Goal: Information Seeking & Learning: Learn about a topic

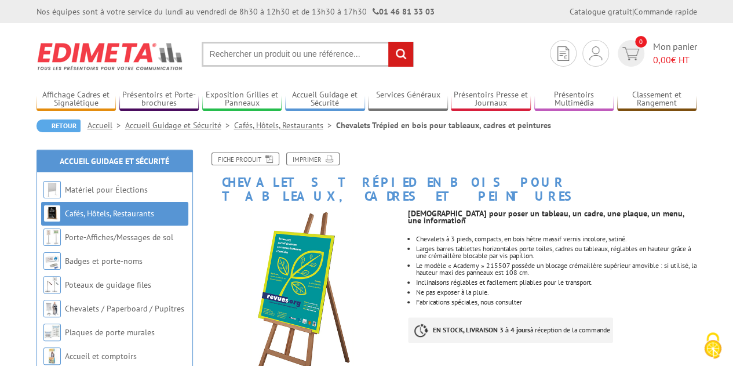
scroll to position [58, 0]
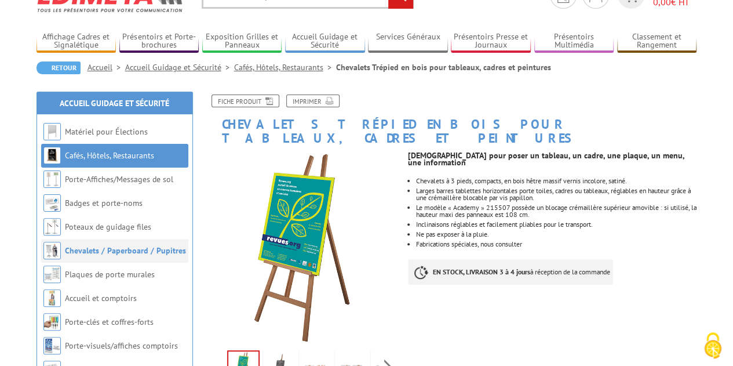
click at [156, 252] on link "Chevalets / Paperboard / Pupitres" at bounding box center [125, 250] width 121 height 10
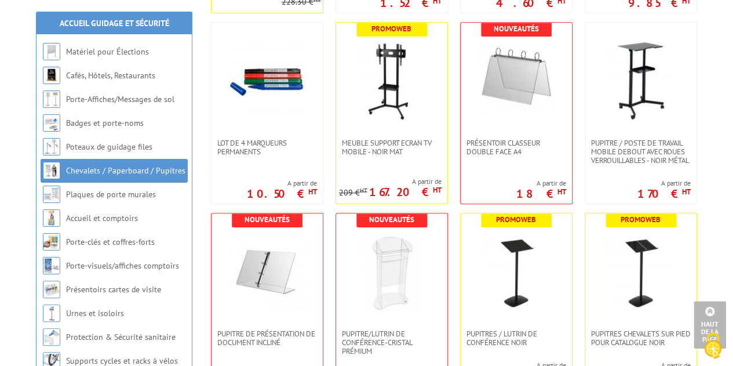
scroll to position [464, 0]
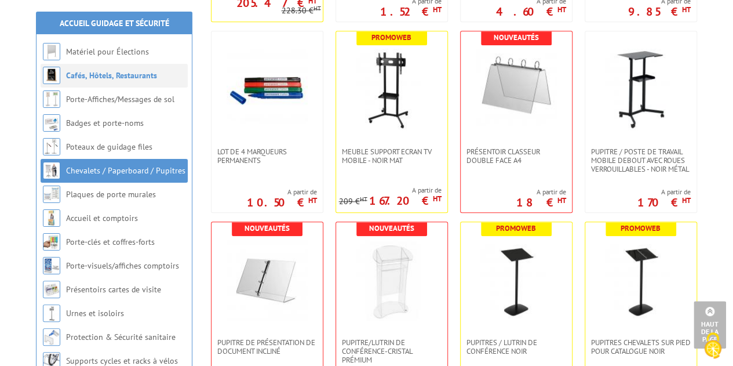
click at [123, 79] on link "Cafés, Hôtels, Restaurants" at bounding box center [111, 75] width 91 height 10
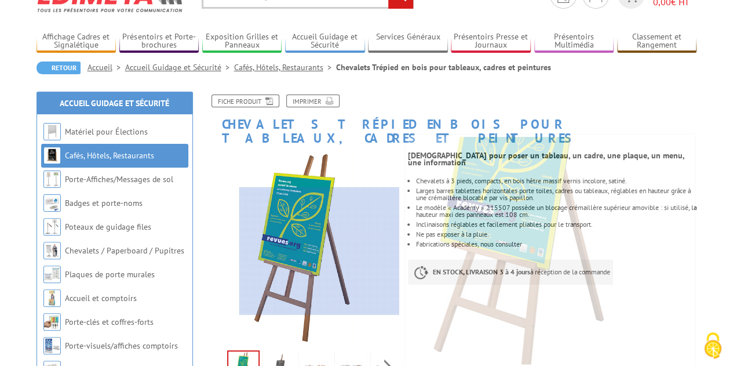
scroll to position [116, 0]
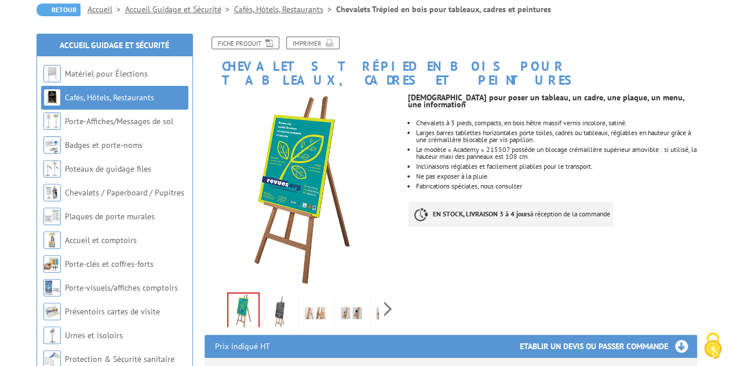
click at [280, 301] on img at bounding box center [279, 312] width 28 height 36
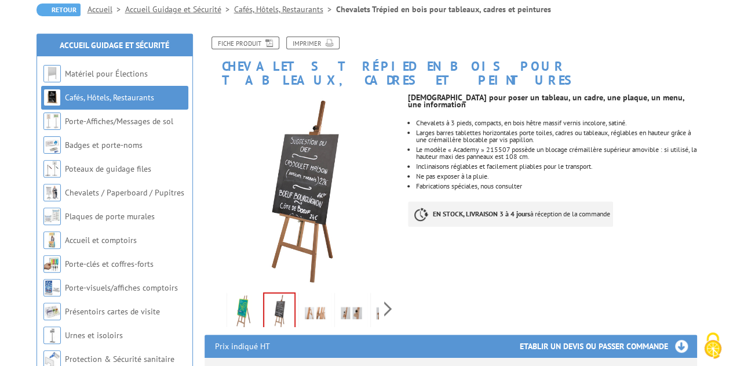
click at [243, 302] on img at bounding box center [243, 312] width 28 height 36
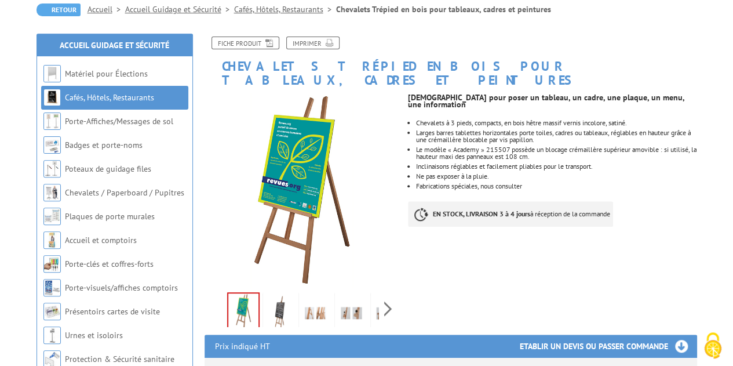
click at [279, 300] on img at bounding box center [279, 312] width 28 height 36
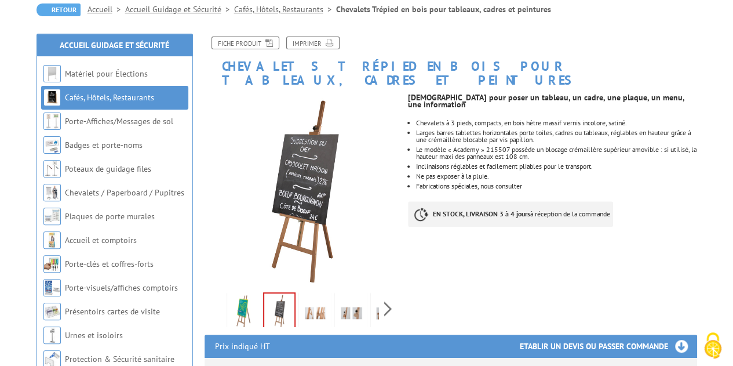
click at [311, 300] on img at bounding box center [315, 312] width 28 height 36
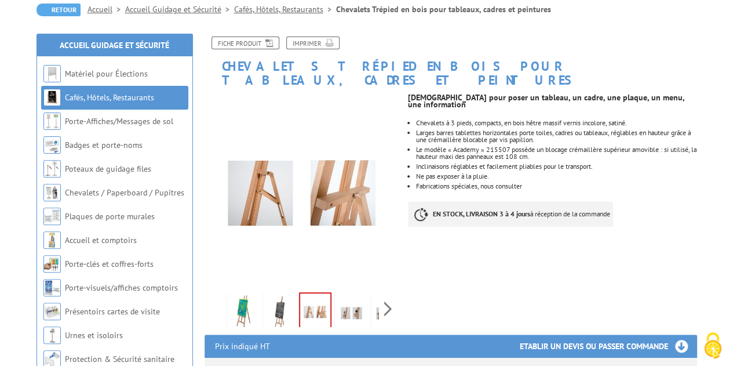
click at [344, 301] on img at bounding box center [351, 312] width 28 height 36
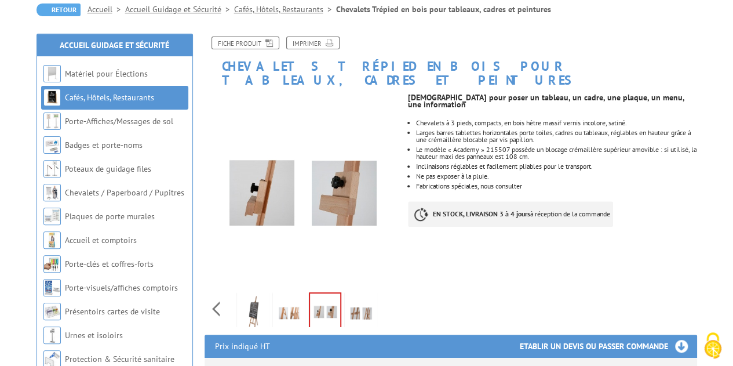
click at [386, 297] on div "Previous Next" at bounding box center [302, 308] width 195 height 41
click at [353, 301] on img at bounding box center [361, 312] width 28 height 36
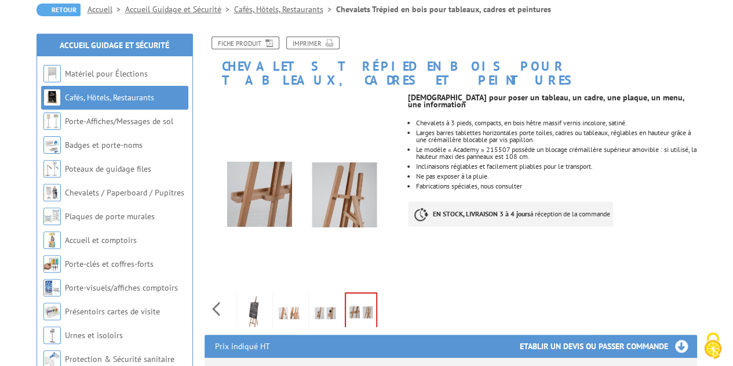
click at [401, 296] on div "Previous Next" at bounding box center [302, 211] width 213 height 236
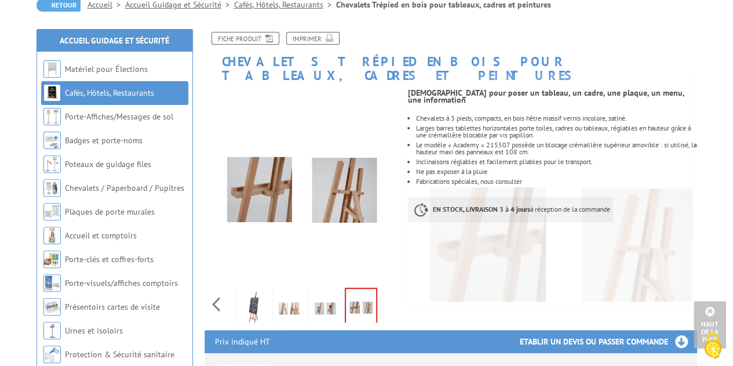
scroll to position [0, 0]
